Goal: Task Accomplishment & Management: Use online tool/utility

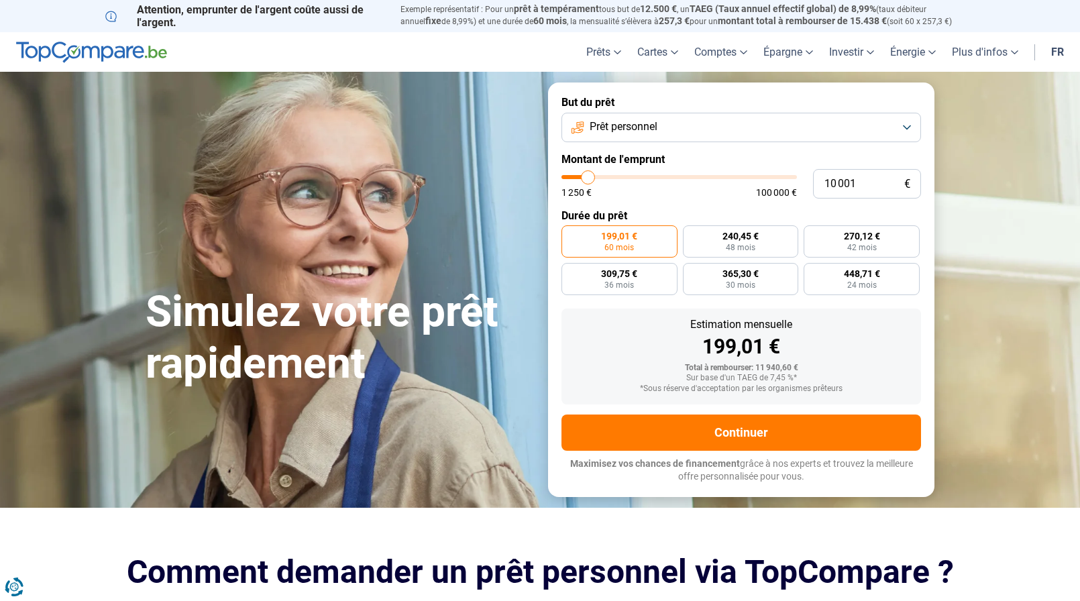
type input "11 250"
type input "11250"
type input "11 750"
type input "11750"
type input "12 000"
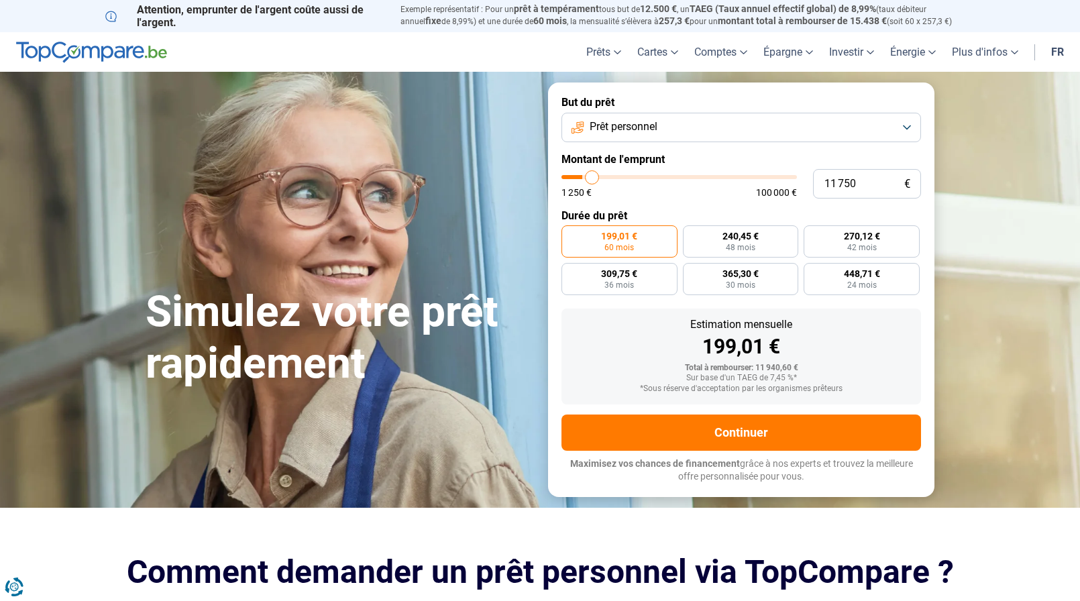
type input "12000"
type input "12 250"
type input "12250"
type input "12 500"
type input "12500"
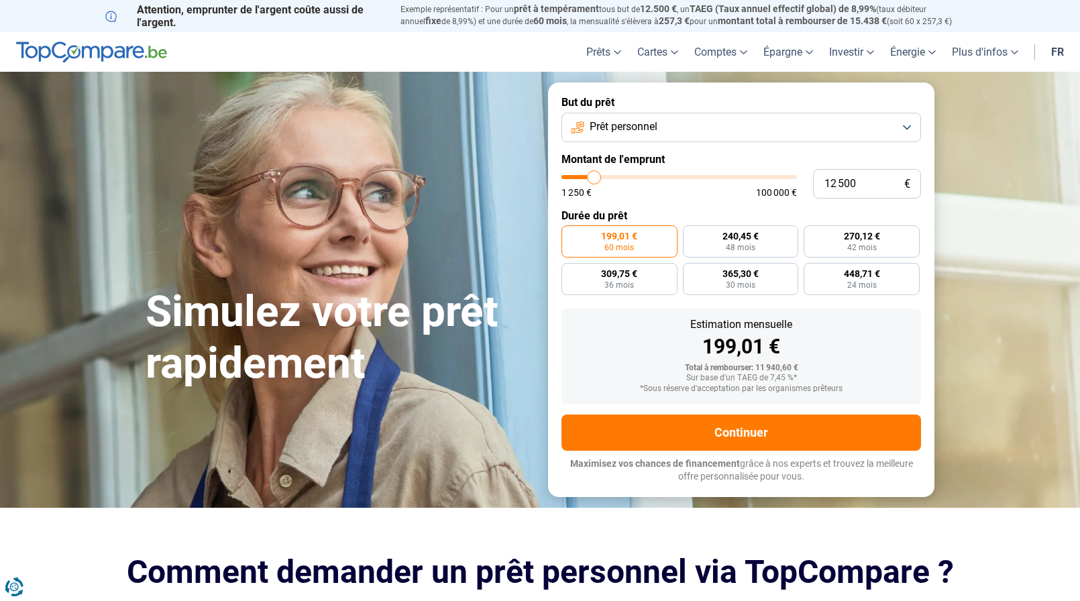
type input "12 750"
type input "12750"
type input "13 250"
type input "13250"
type input "13 500"
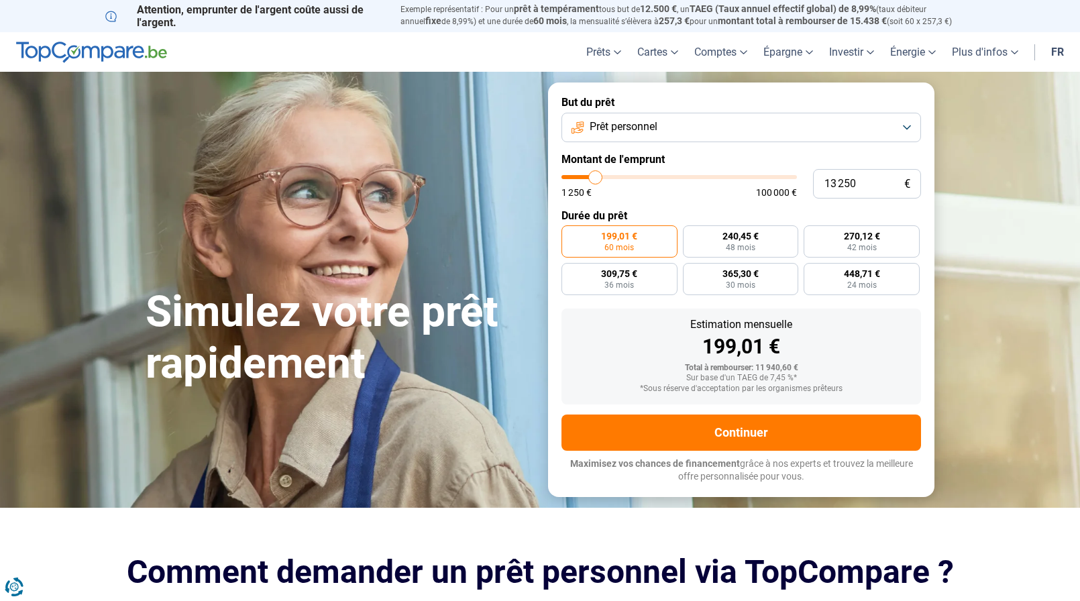
type input "13500"
type input "13 750"
type input "13750"
type input "14 000"
type input "14000"
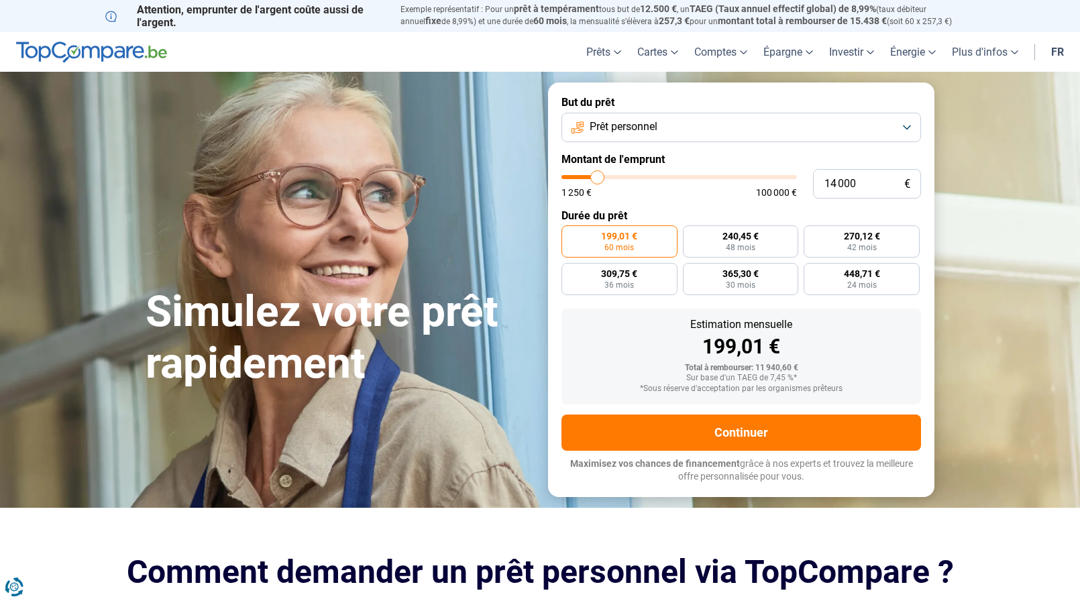
type input "14 250"
type input "14250"
type input "14 750"
type input "14750"
type input "15 250"
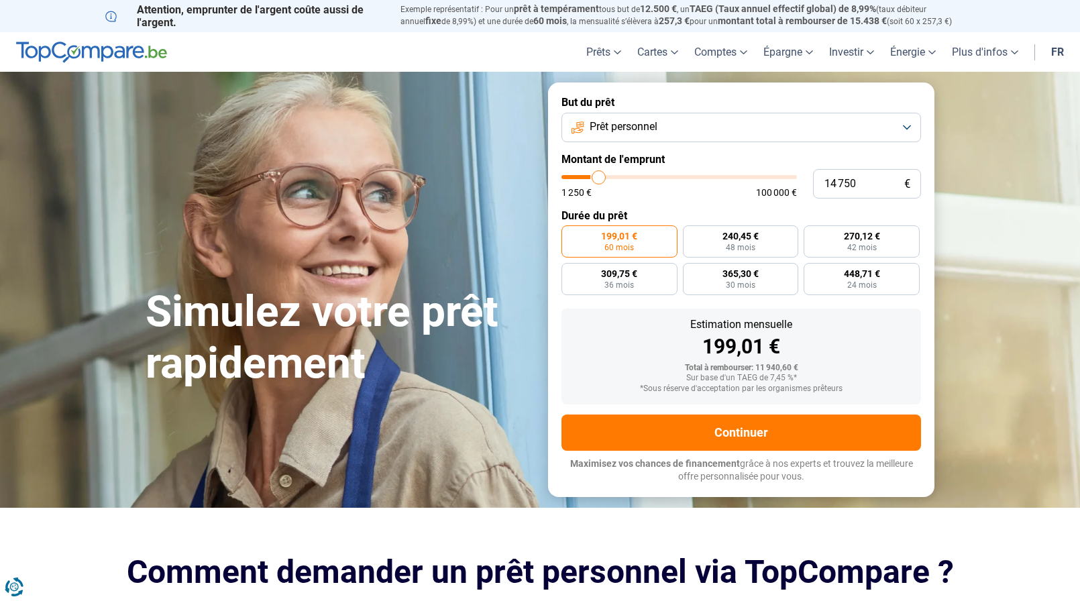
type input "15250"
type input "15 500"
type input "15500"
type input "15 750"
type input "15750"
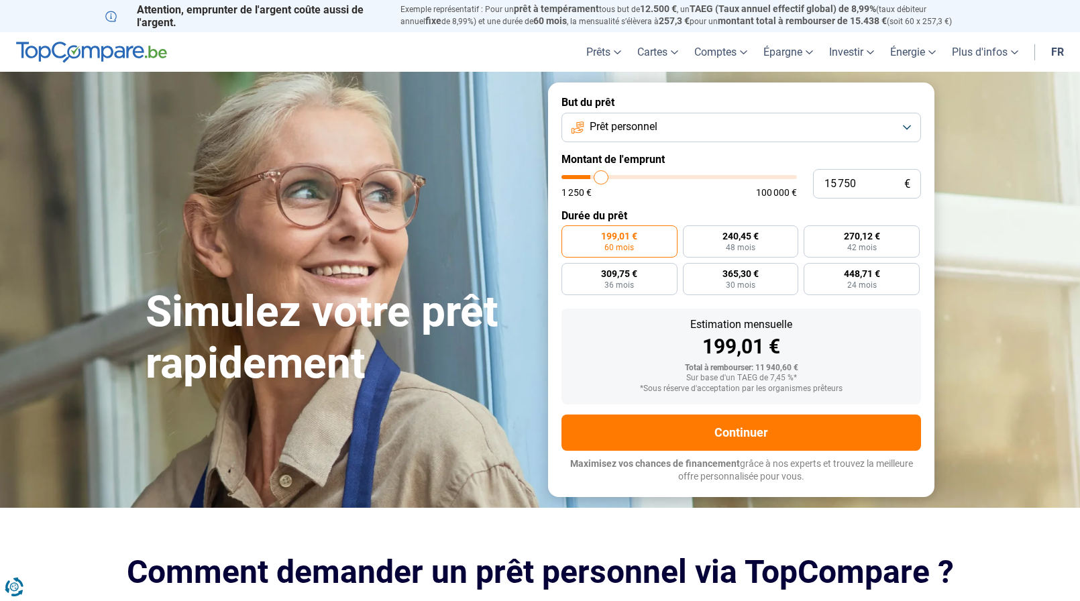
type input "16 250"
type input "16250"
type input "16 500"
type input "16500"
type input "17 250"
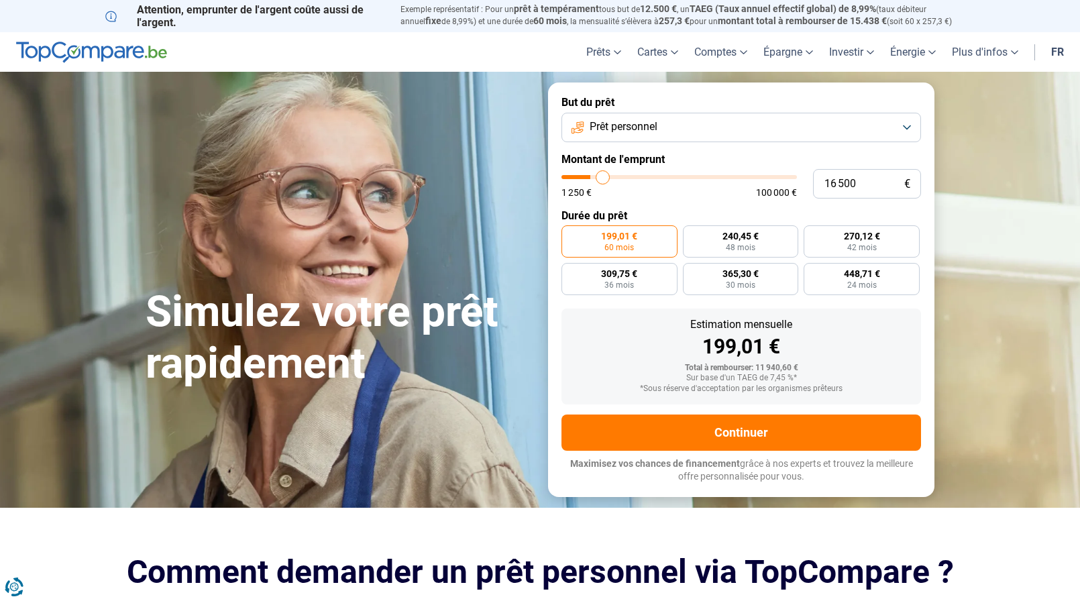
type input "17250"
type input "18 250"
type input "18250"
type input "19 250"
type input "19250"
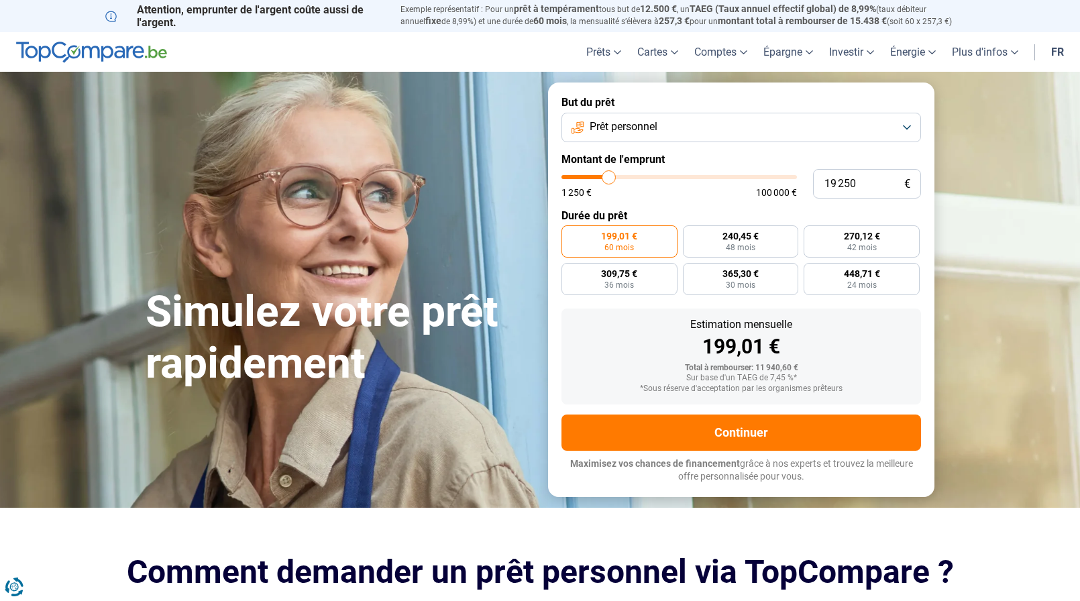
type input "19 500"
type input "19500"
type input "19 750"
type input "19750"
type input "20 000"
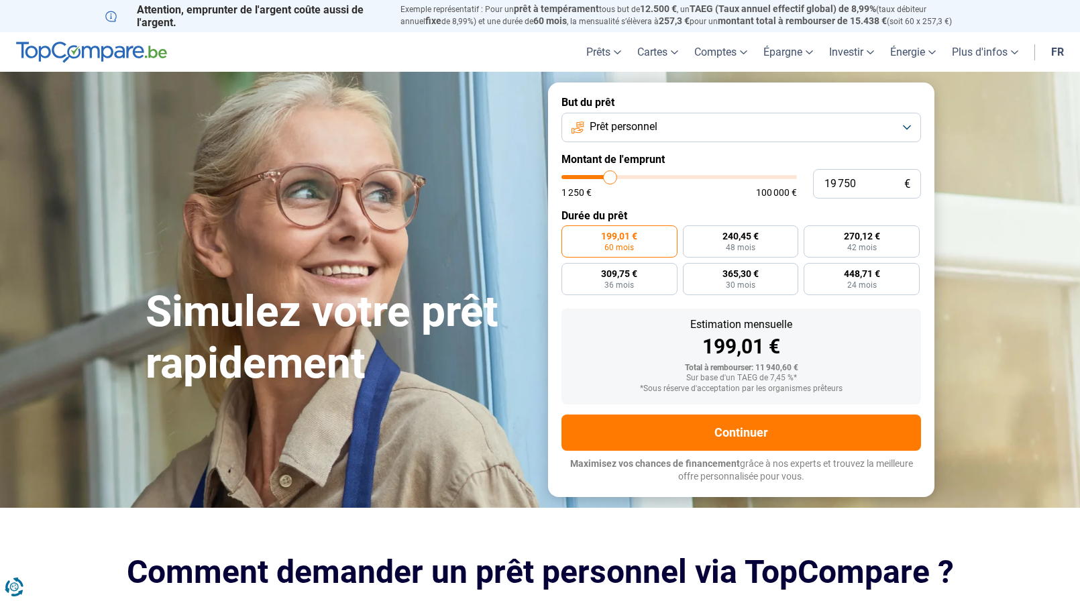
type input "20000"
type input "20 500"
type input "20500"
type input "21 000"
type input "21000"
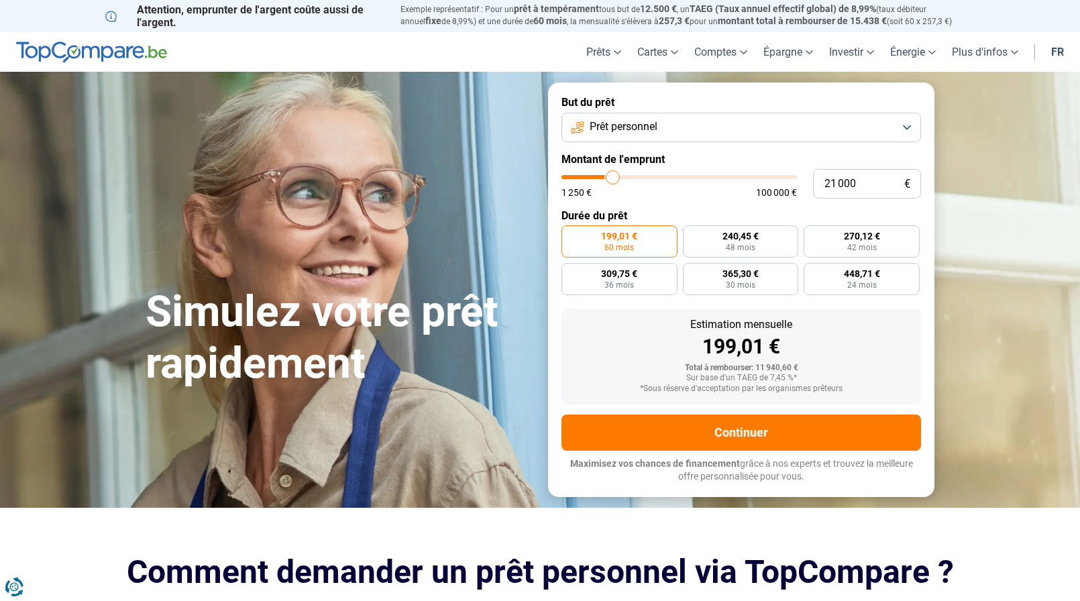
type input "21 500"
type input "21500"
type input "22 500"
type input "22500"
type input "23 750"
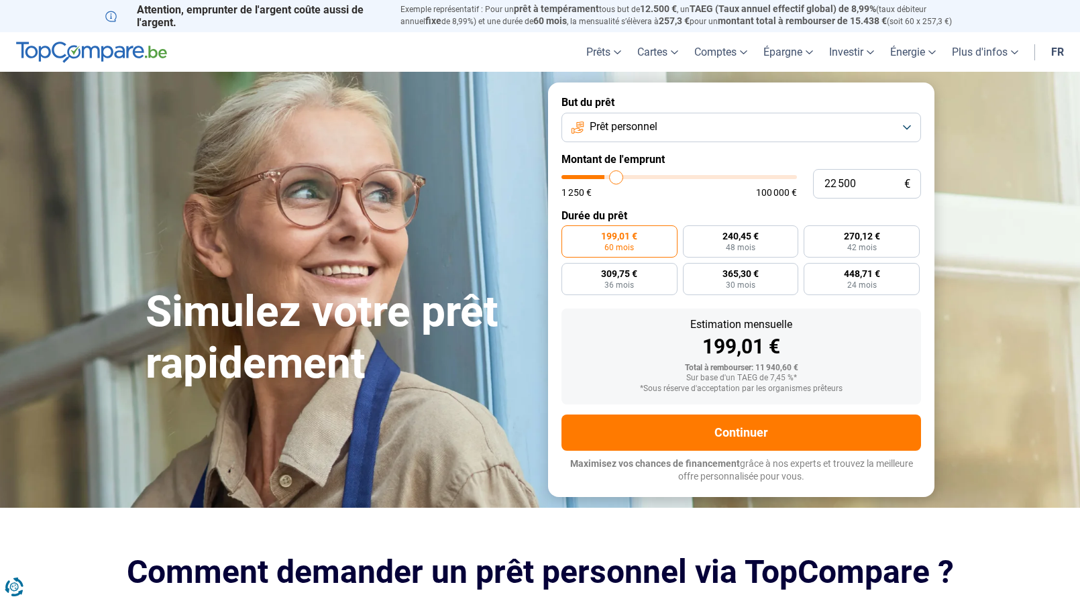
type input "23750"
type input "25 500"
type input "25500"
type input "27 250"
type input "27250"
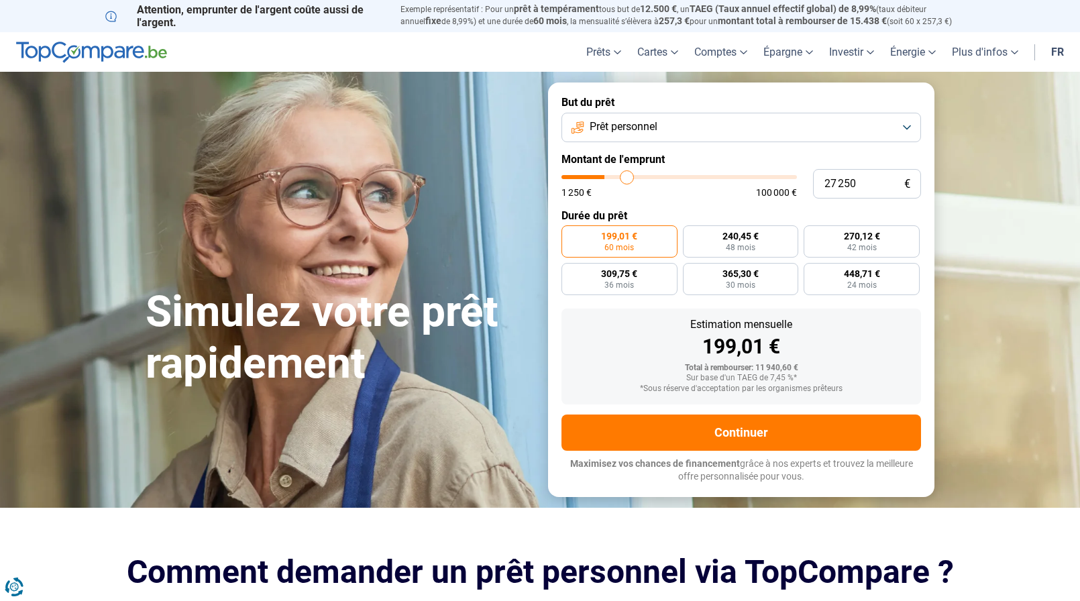
type input "28 500"
type input "28500"
type input "29 000"
type input "29000"
type input "29 500"
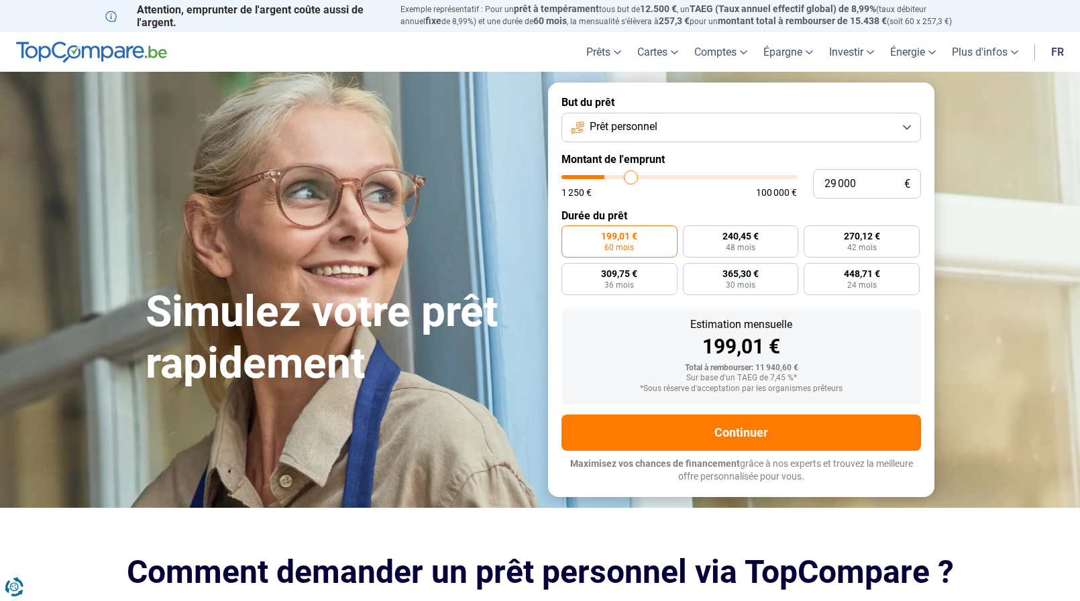
type input "29500"
type input "29 750"
type input "29750"
type input "30 000"
type input "30000"
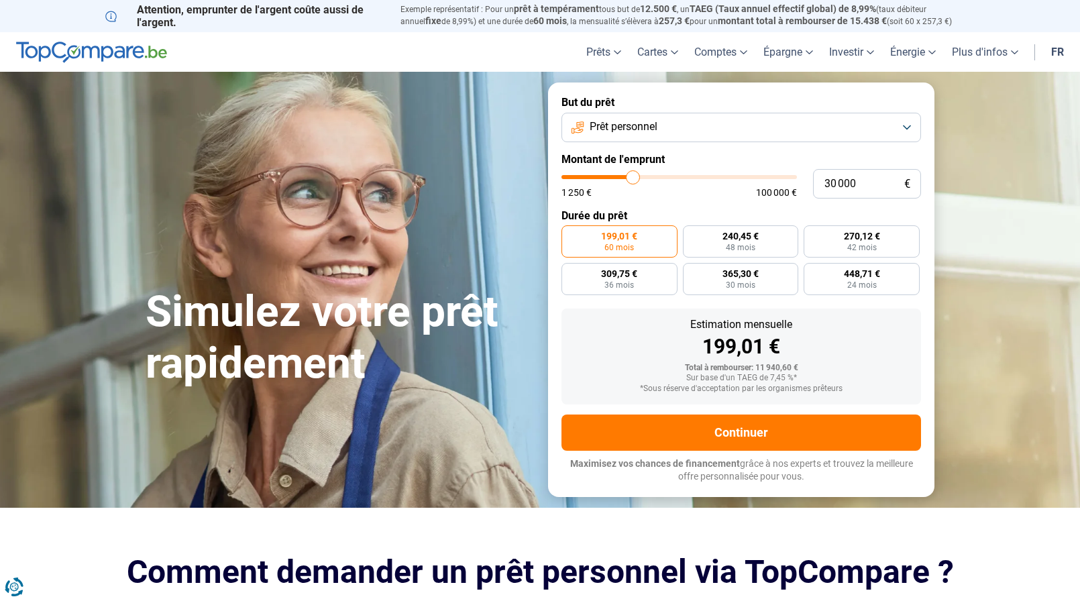
type input "31 000"
type input "31000"
type input "32 750"
type input "32750"
type input "34 000"
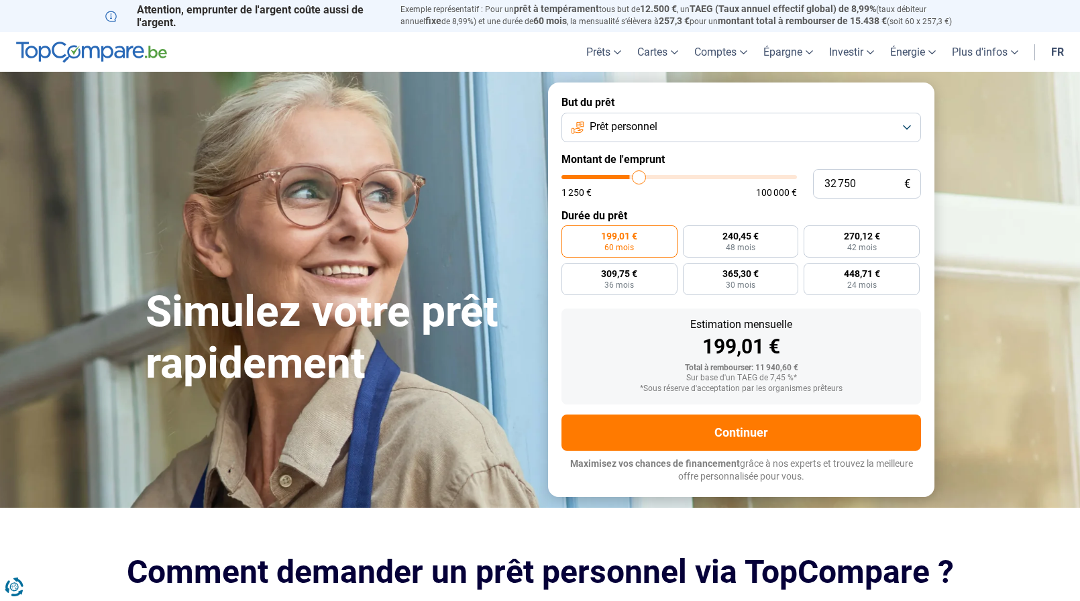
type input "34000"
type input "34 750"
type input "34750"
type input "35 750"
type input "35750"
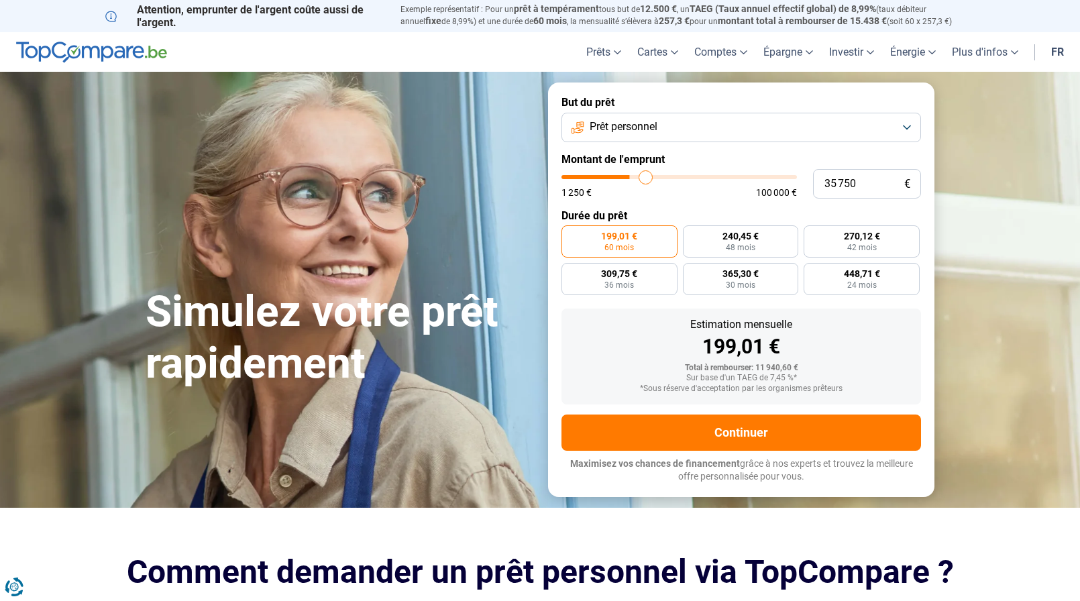
type input "36 500"
type input "36500"
type input "37 750"
type input "37750"
type input "38 500"
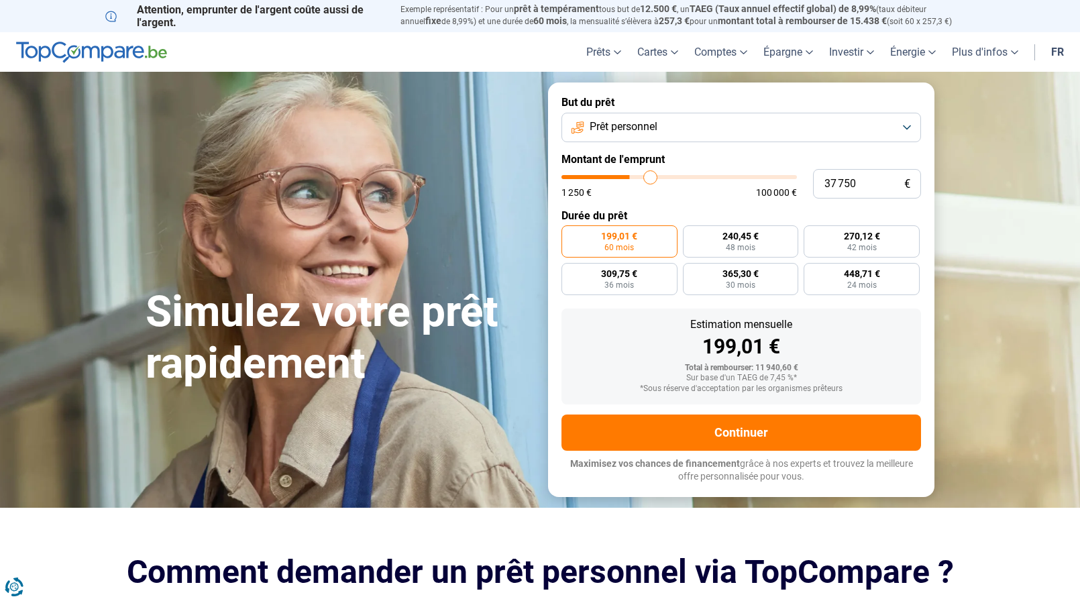
type input "38500"
type input "38 750"
type input "38750"
type input "39 000"
drag, startPoint x: 591, startPoint y: 178, endPoint x: 651, endPoint y: 180, distance: 59.7
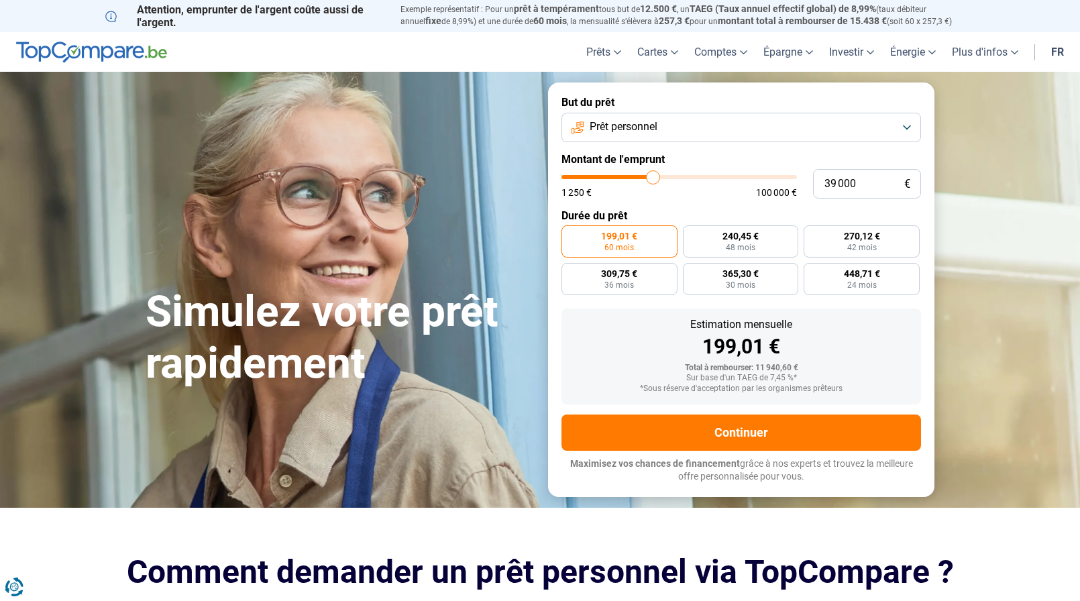
type input "38750"
click at [653, 179] on input "range" at bounding box center [678, 177] width 235 height 4
type input "38 750"
radio input "false"
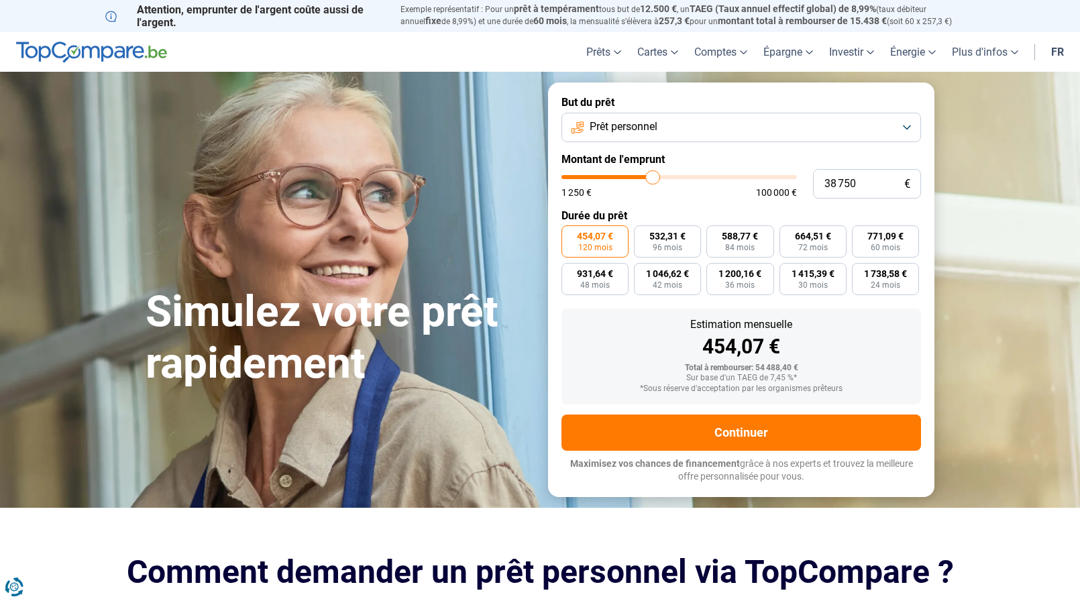
type input "37 500"
type input "37500"
type input "37 000"
type input "37000"
type input "36 500"
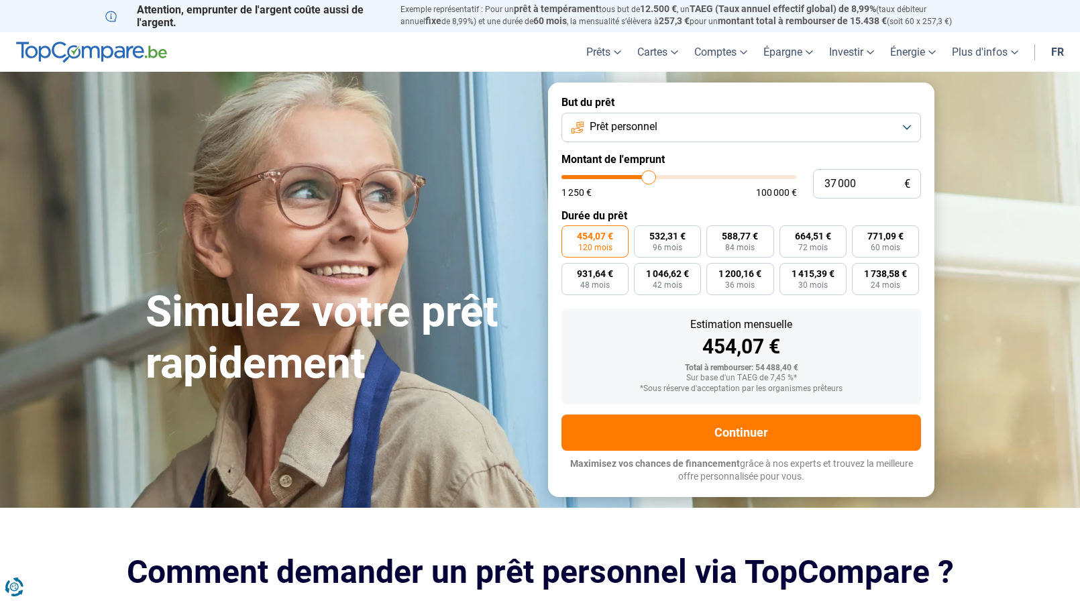
type input "36500"
type input "36 250"
type input "36250"
type input "36 000"
type input "36000"
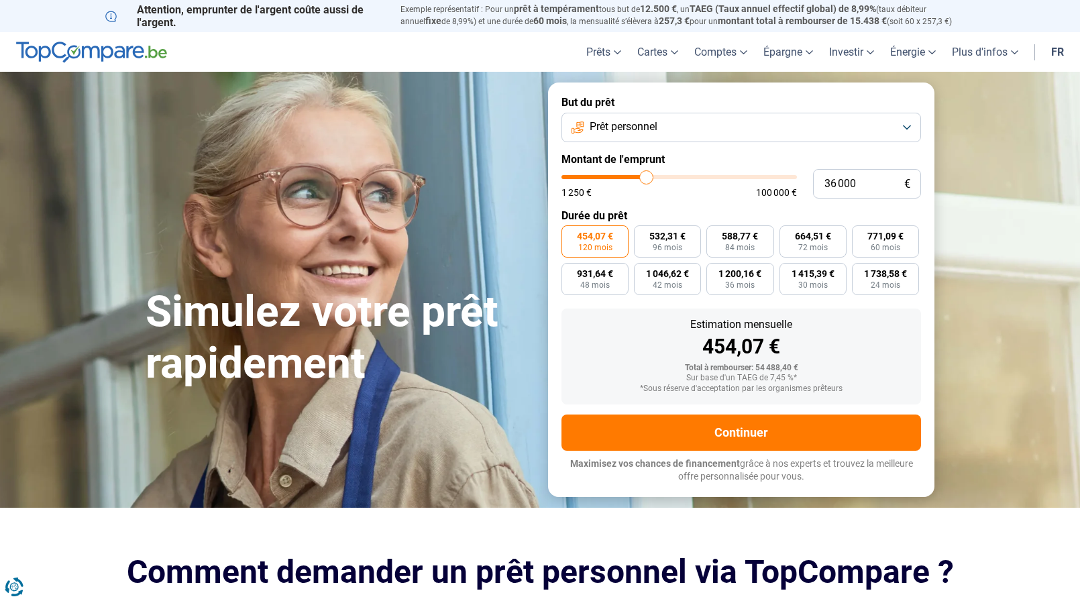
type input "35 750"
type input "35750"
type input "35 500"
type input "35500"
type input "35 000"
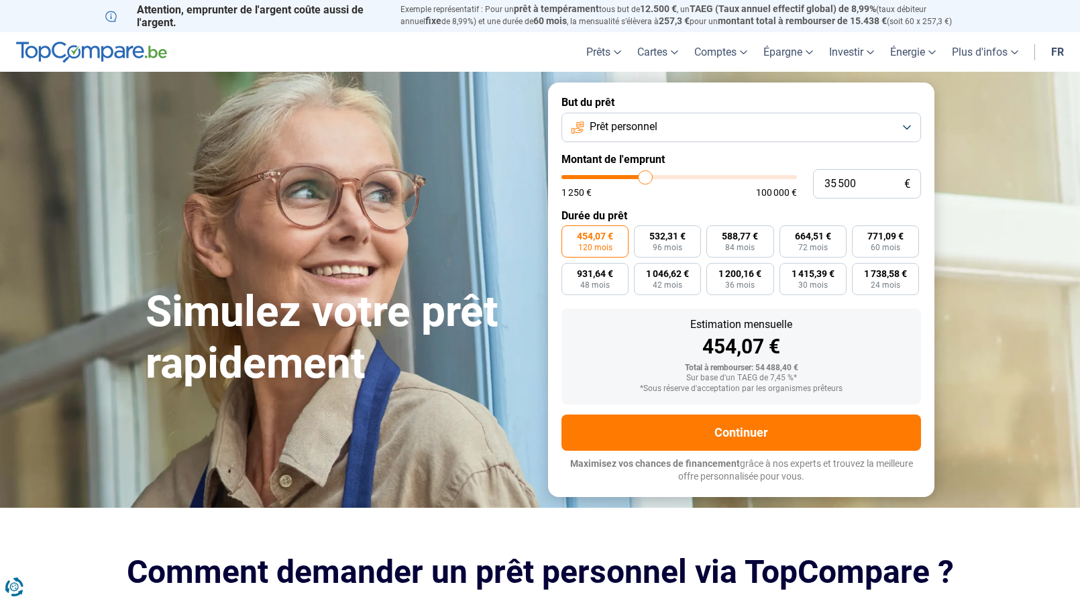
type input "35000"
type input "34 500"
type input "34500"
type input "34 250"
type input "34250"
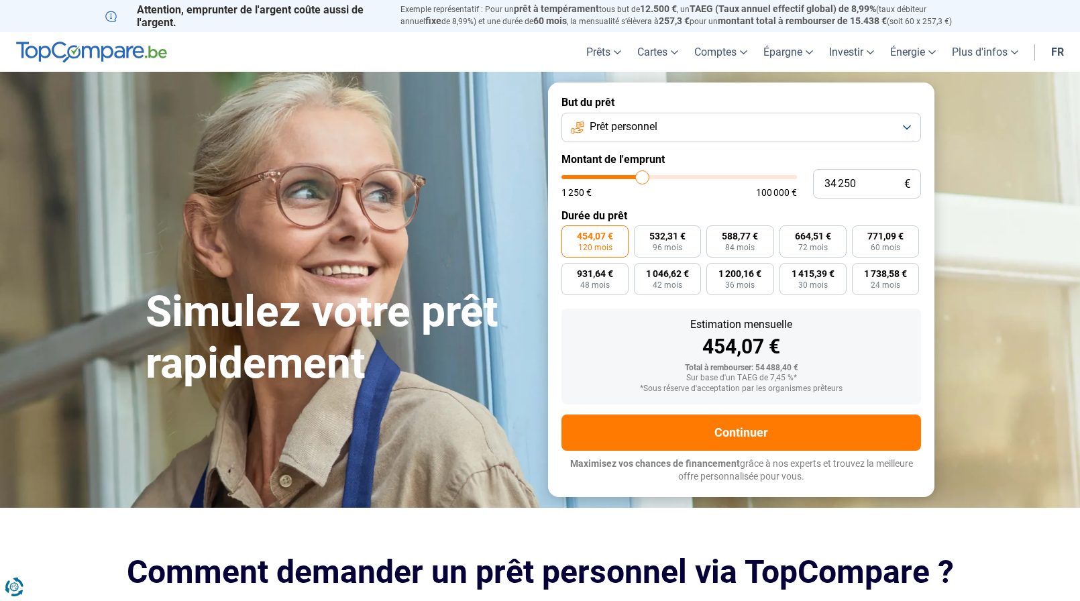
type input "34 000"
type input "34000"
type input "33 500"
type input "33500"
type input "33 250"
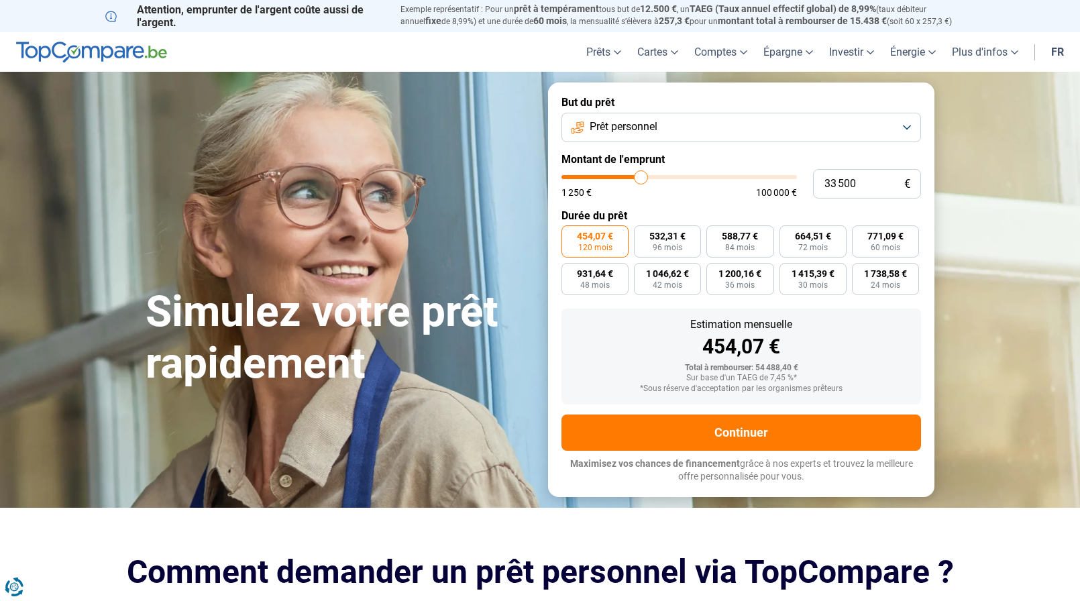
type input "33250"
type input "33 000"
type input "33000"
type input "32 750"
type input "32750"
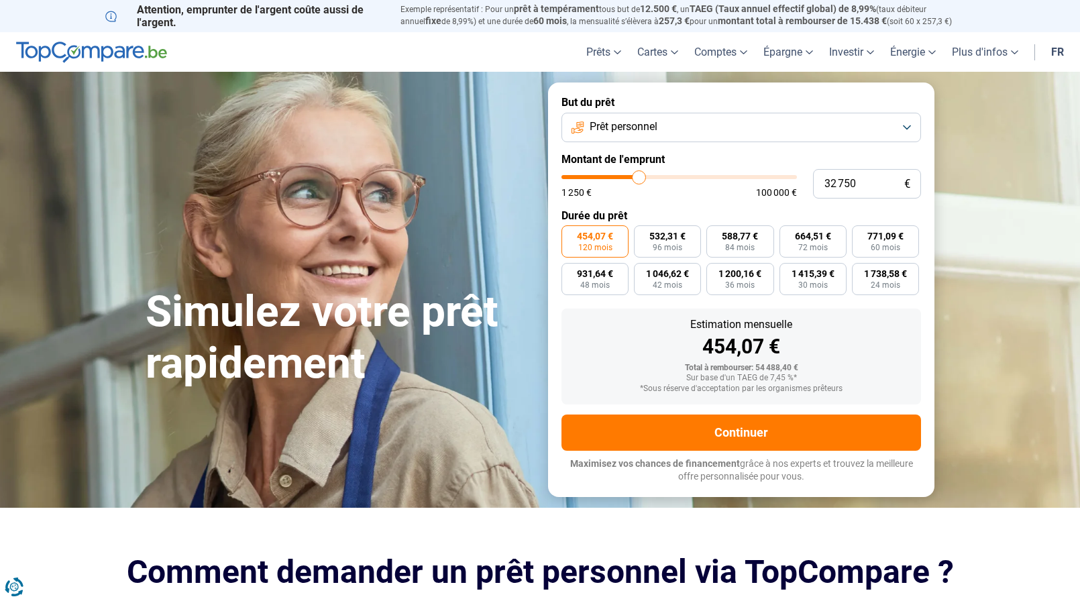
type input "32 500"
type input "32500"
type input "30 500"
type input "30500"
type input "30 000"
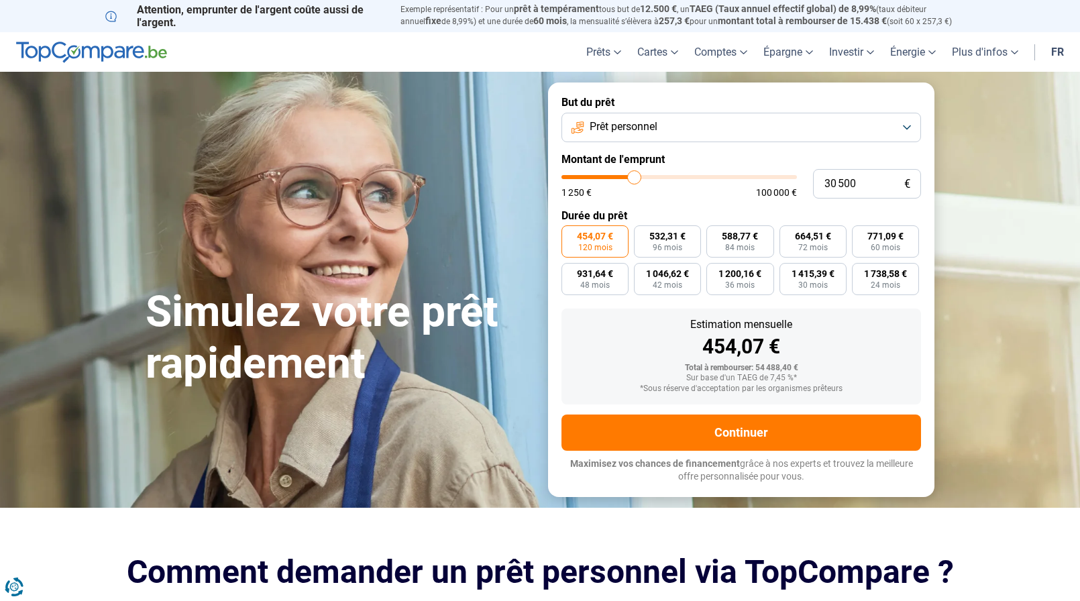
type input "30000"
type input "29 750"
type input "29750"
type input "29 500"
type input "29500"
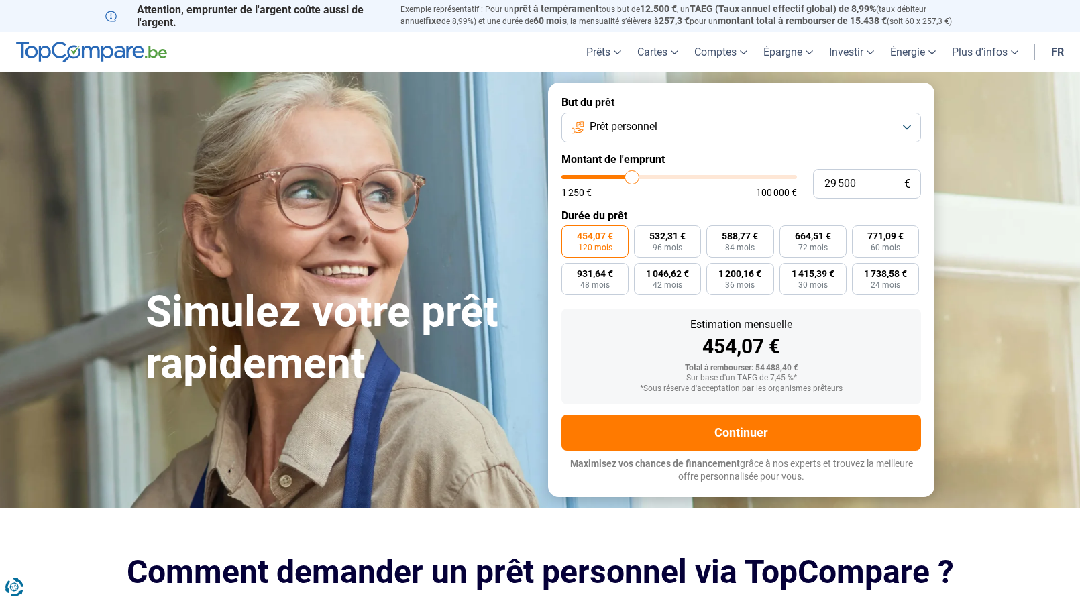
type input "29 000"
type input "29000"
type input "27 500"
type input "27500"
type input "27 000"
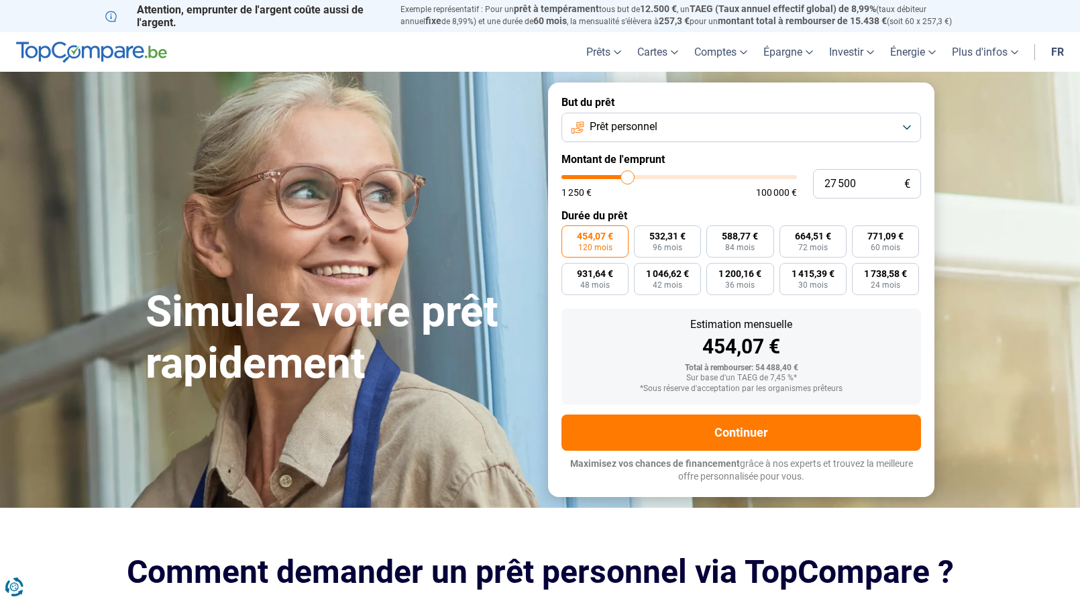
type input "27000"
type input "26 750"
type input "26750"
type input "26 500"
type input "26500"
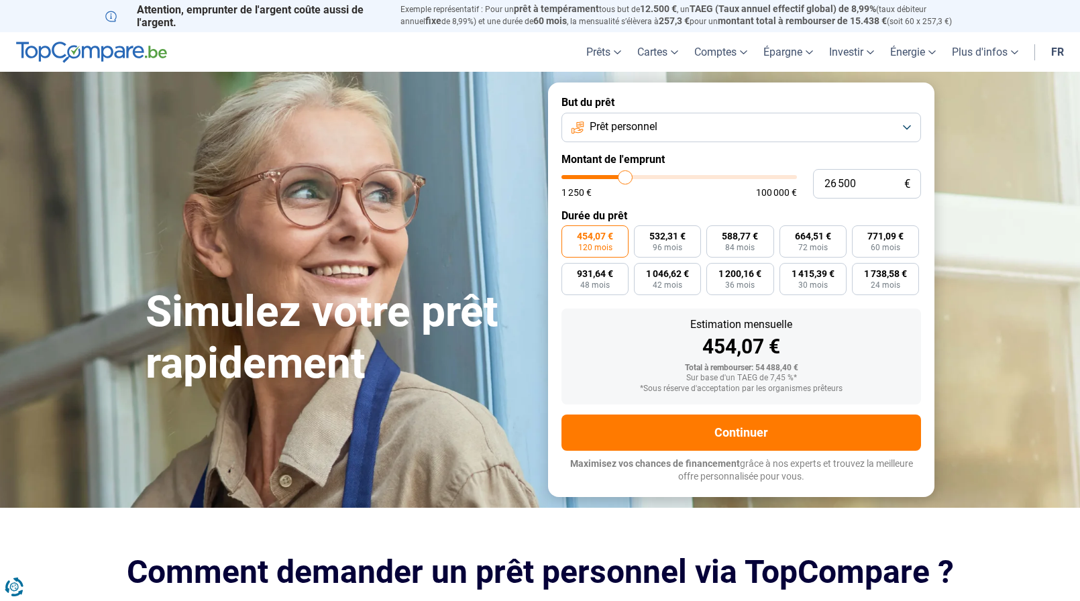
type input "25 000"
type input "25000"
type input "24 250"
type input "24250"
type input "24 000"
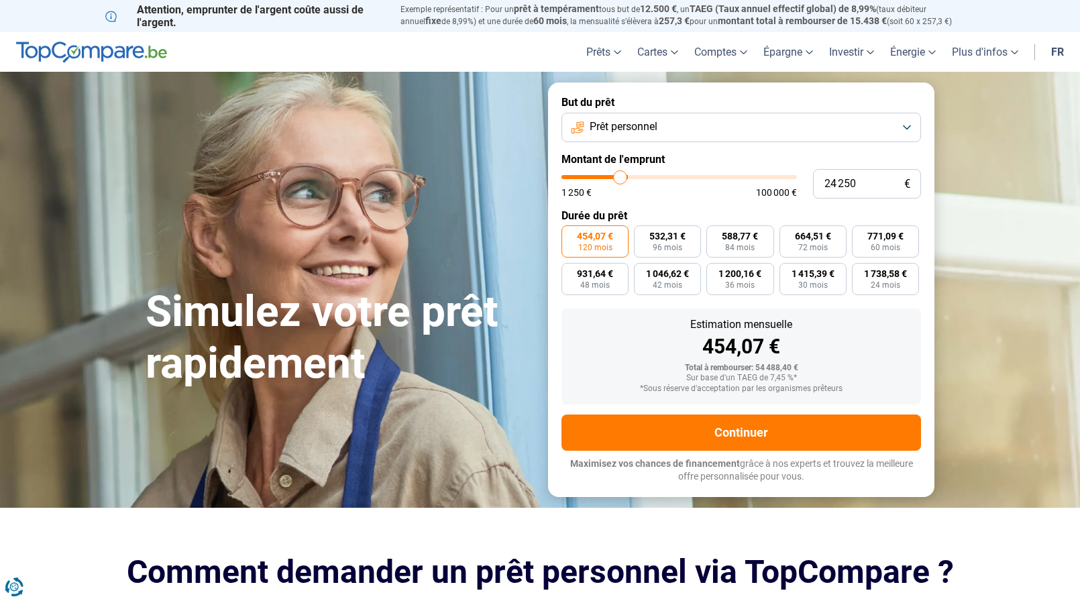
type input "24000"
type input "23 750"
type input "23750"
type input "23 500"
type input "23500"
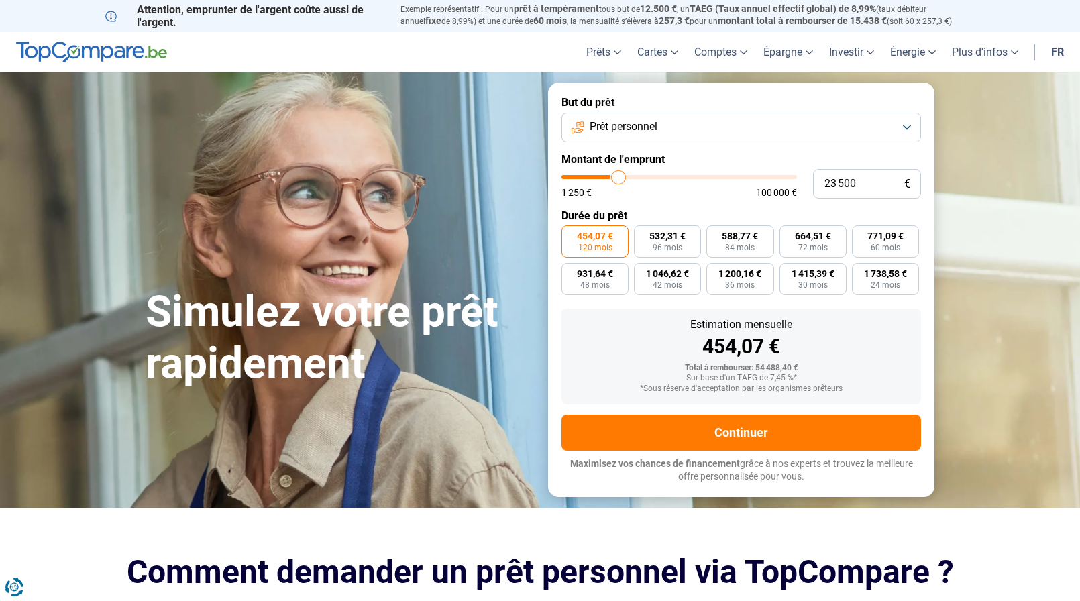
type input "21 500"
type input "21500"
type input "18 500"
type input "18500"
type input "18 250"
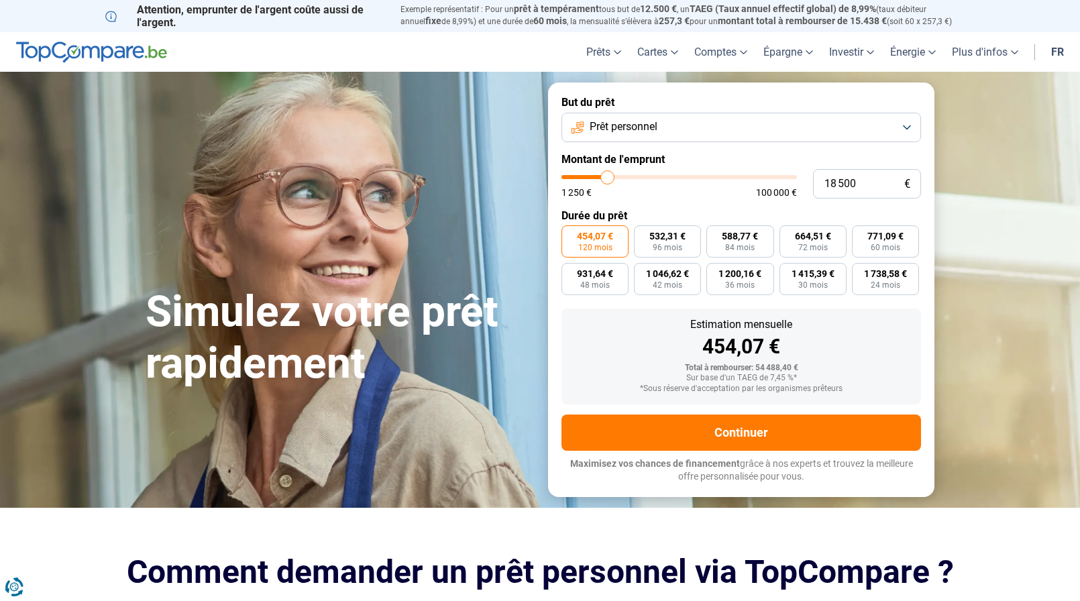
type input "18250"
type input "18 000"
type input "18000"
type input "17 750"
type input "17750"
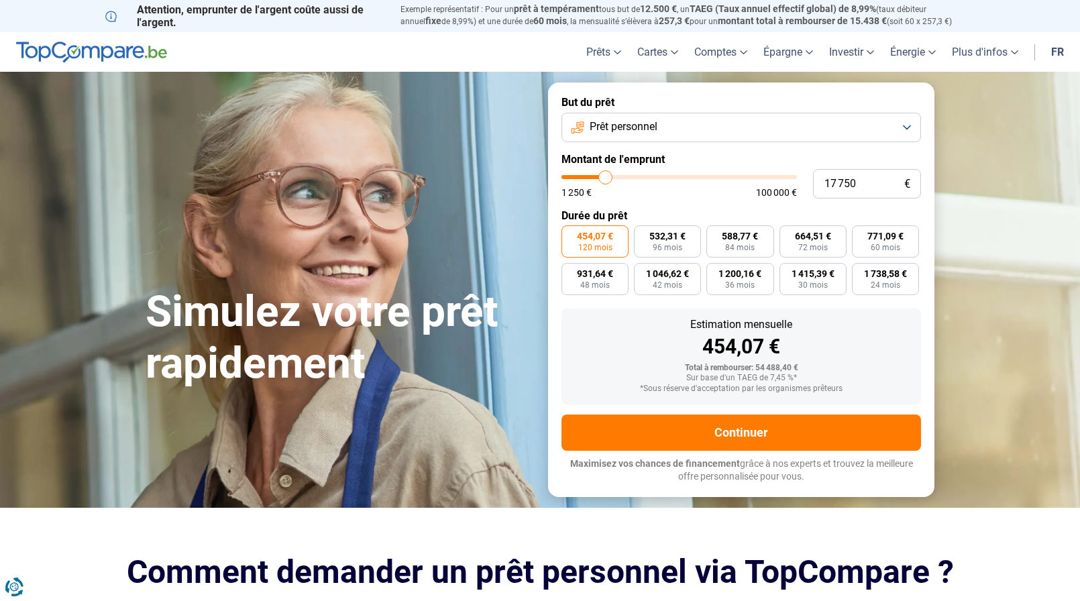
type input "17 250"
type input "17250"
type input "17 000"
type input "17000"
type input "16 750"
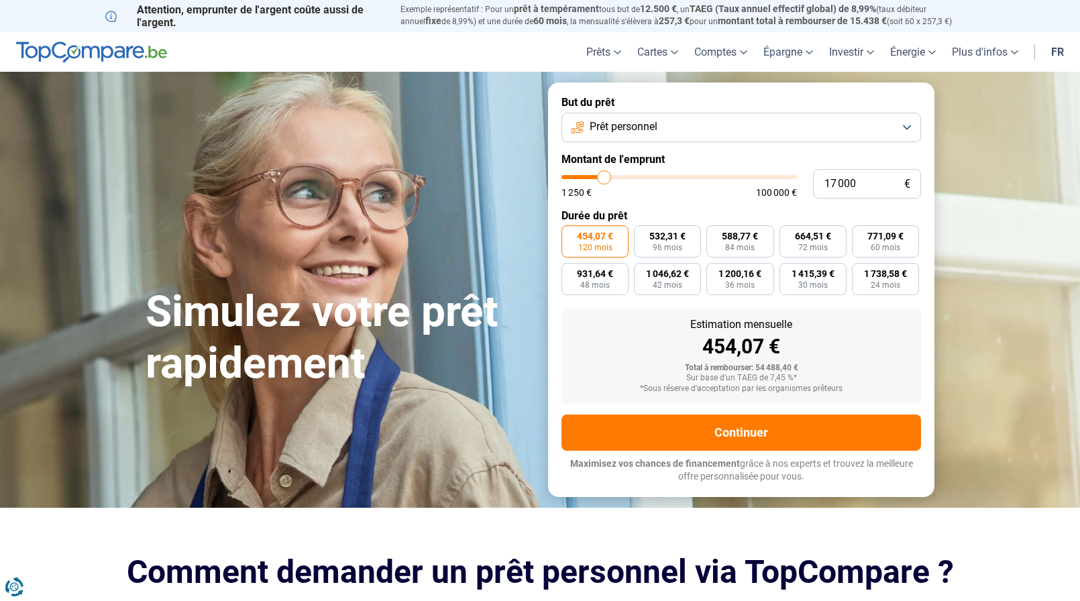
type input "16750"
type input "16 500"
type input "16500"
type input "16 250"
type input "16250"
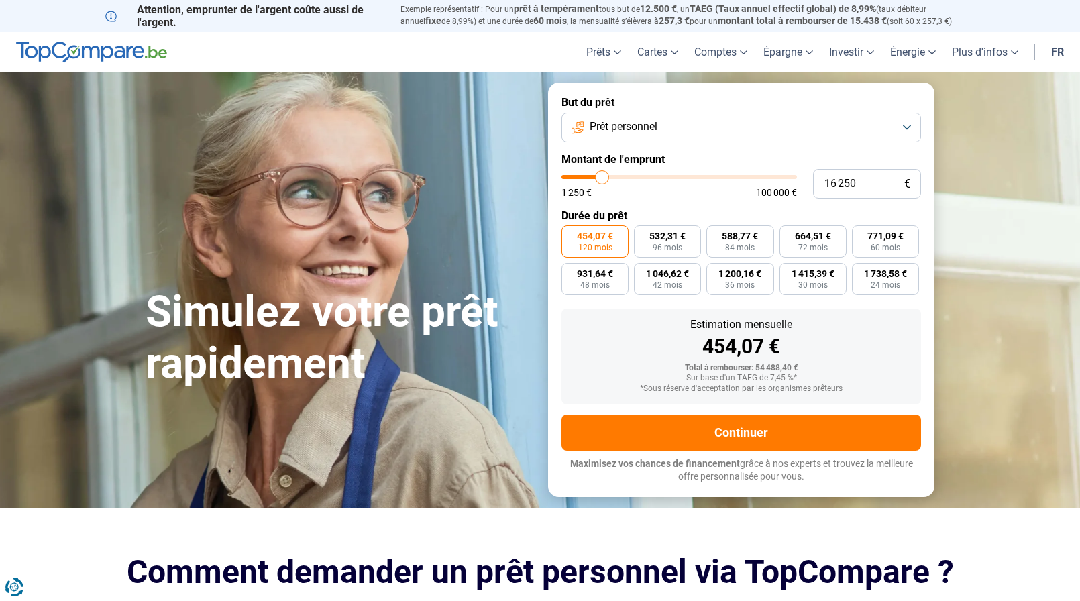
type input "15 500"
drag, startPoint x: 651, startPoint y: 180, endPoint x: 601, endPoint y: 178, distance: 49.7
type input "15500"
click at [601, 178] on input "range" at bounding box center [678, 177] width 235 height 4
radio input "true"
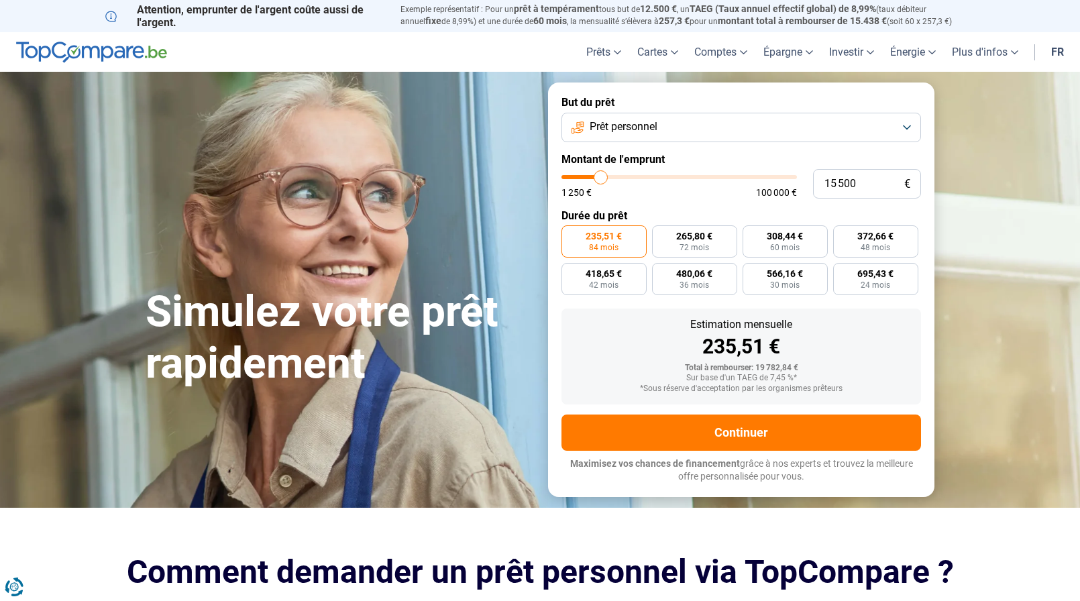
type input "15 750"
type input "15750"
type input "15 500"
type input "15500"
type input "15 250"
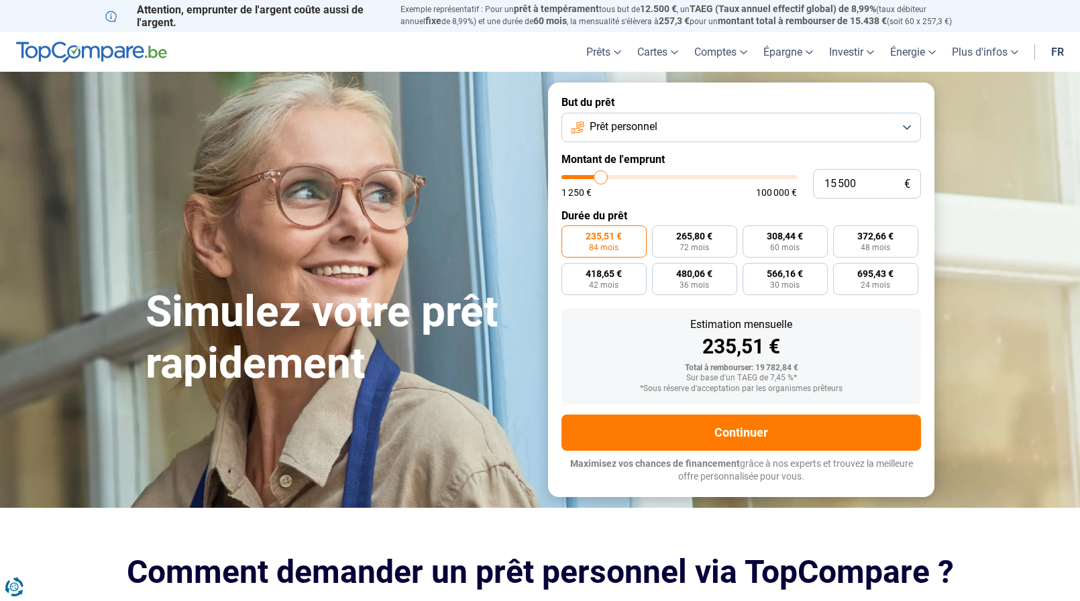
type input "15250"
type input "15 000"
type input "15000"
type input "14 750"
type input "14750"
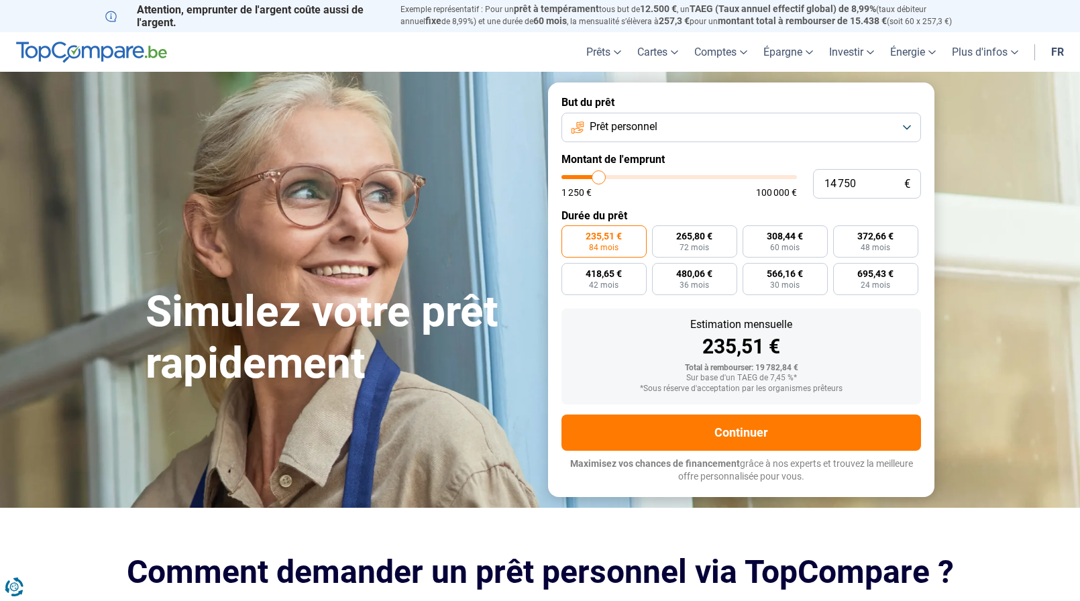
type input "14 250"
type input "14250"
type input "14 000"
type input "14000"
type input "14 250"
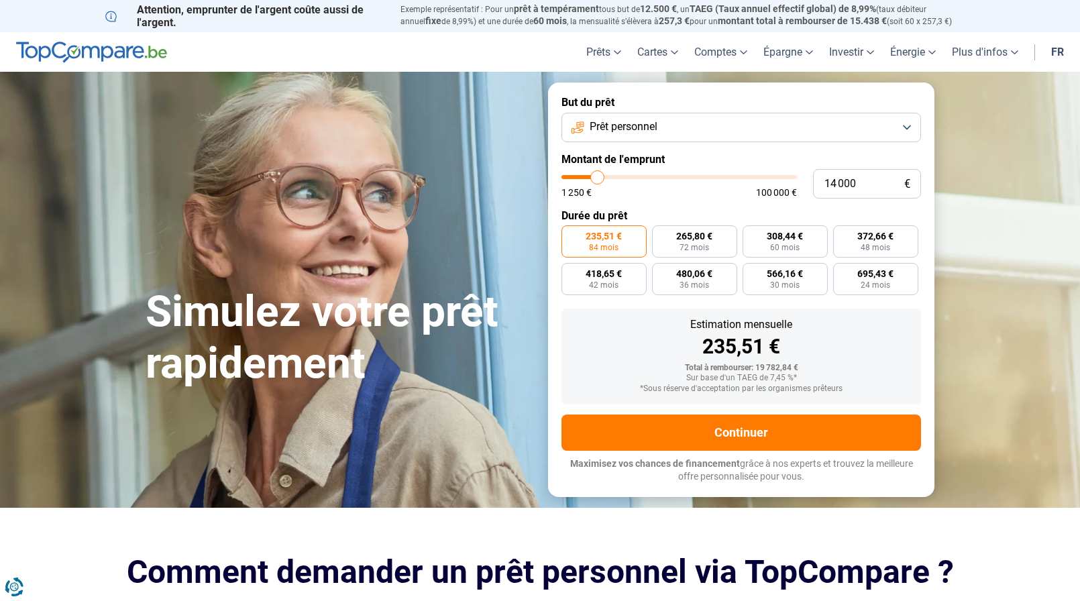
type input "14250"
type input "14 750"
type input "14750"
type input "15 000"
type input "15000"
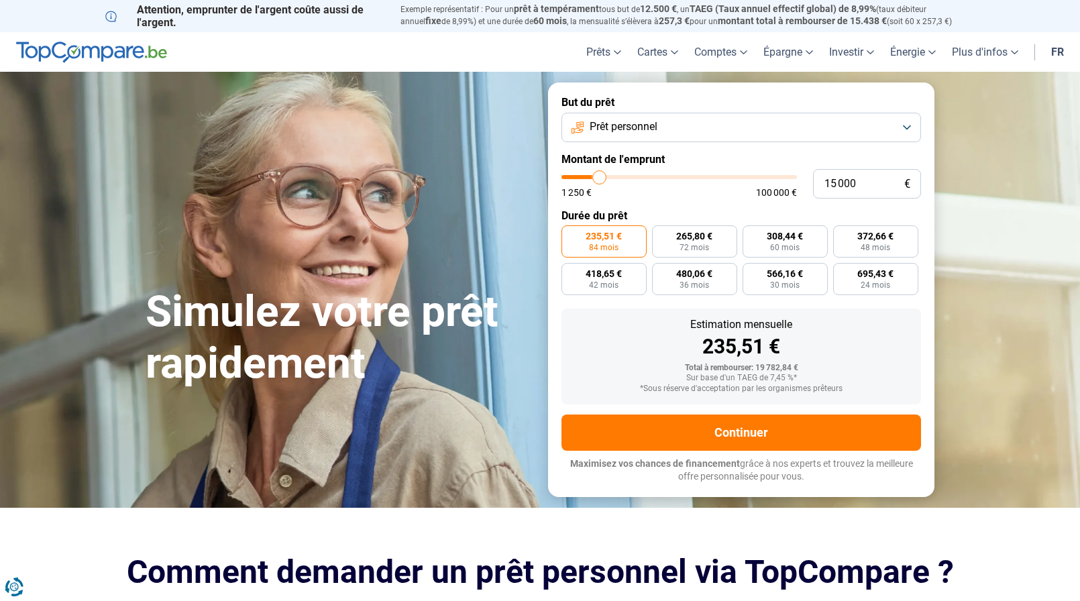
type input "15 250"
type input "15250"
type input "15 500"
type input "15500"
type input "15 750"
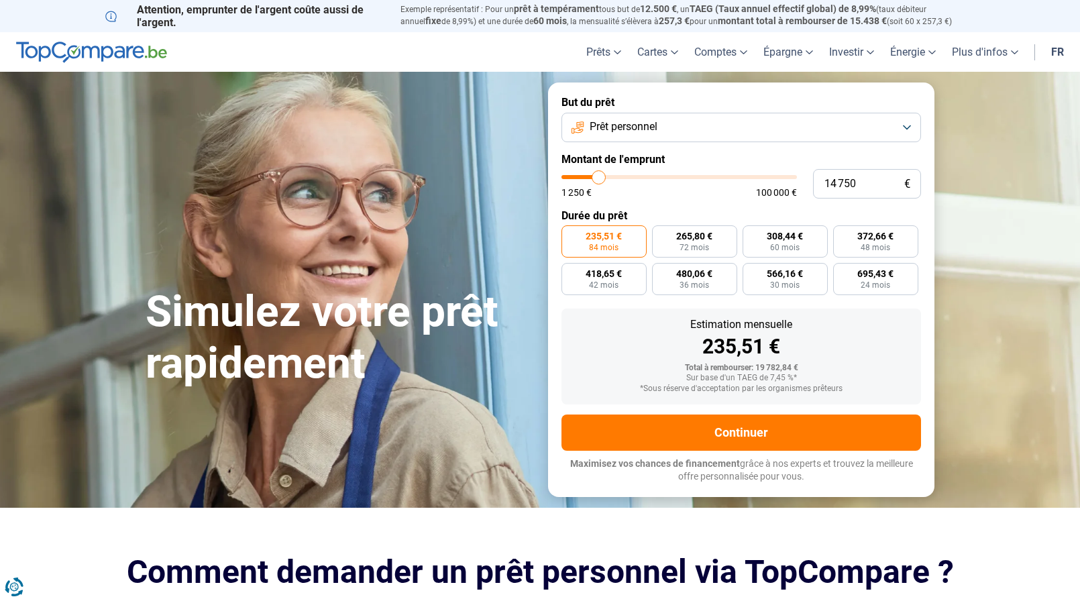
click at [599, 175] on input "range" at bounding box center [678, 177] width 235 height 4
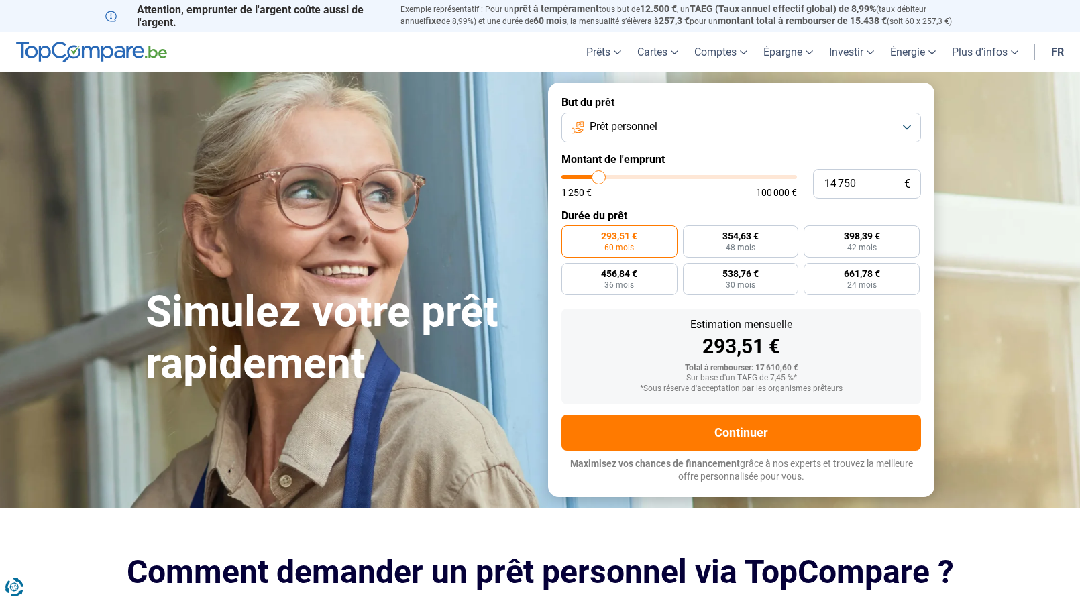
click at [1022, 389] on section "Simulez votre prêt rapidement Simulez votre prêt rapidement But du prêt Prêt pe…" at bounding box center [540, 289] width 1080 height 435
